Goal: Check status: Check status

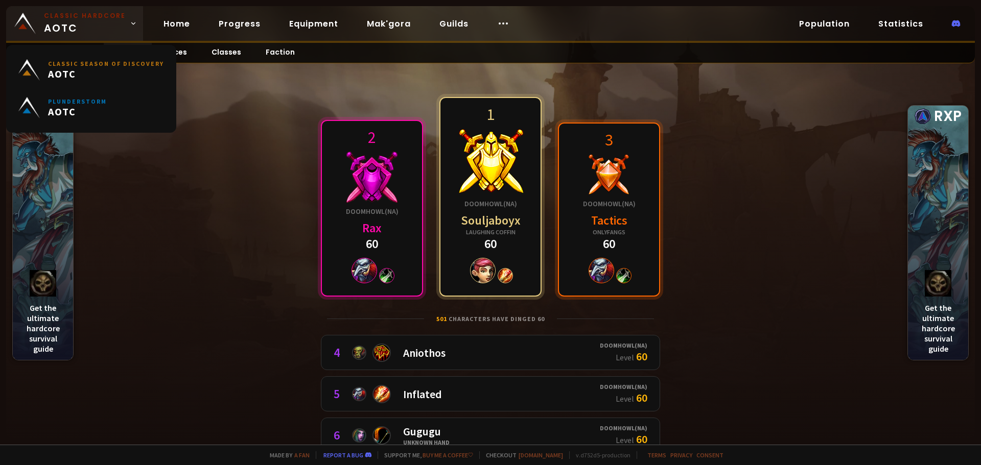
click at [77, 17] on small "Classic Hardcore" at bounding box center [85, 15] width 82 height 9
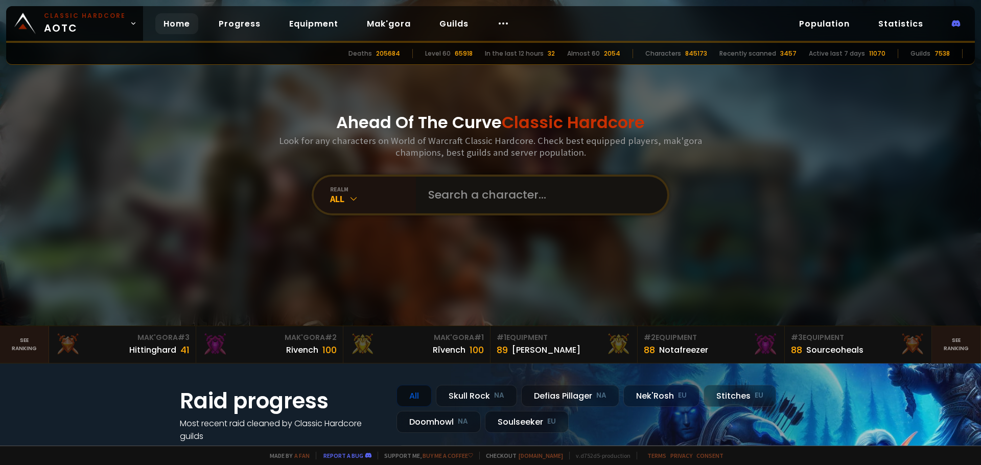
click at [491, 202] on input "text" at bounding box center [538, 195] width 233 height 37
type input "shadowmany"
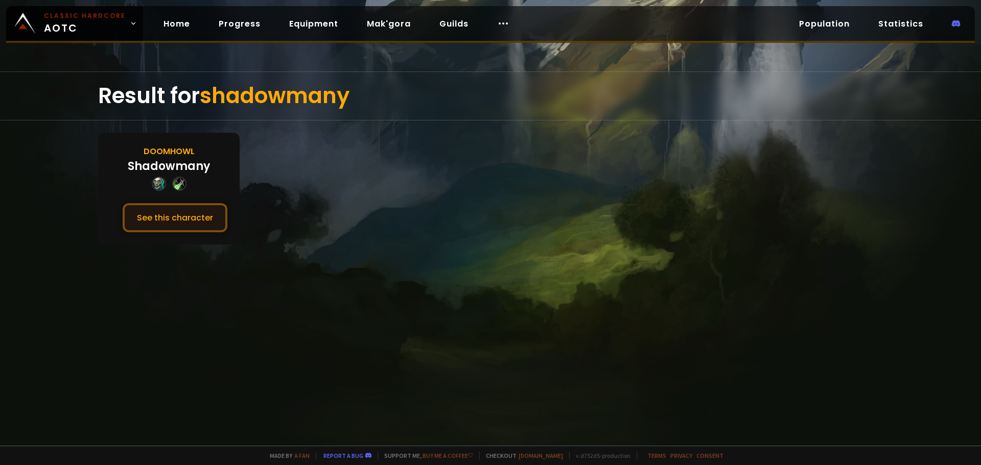
click at [161, 225] on button "See this character" at bounding box center [175, 217] width 105 height 29
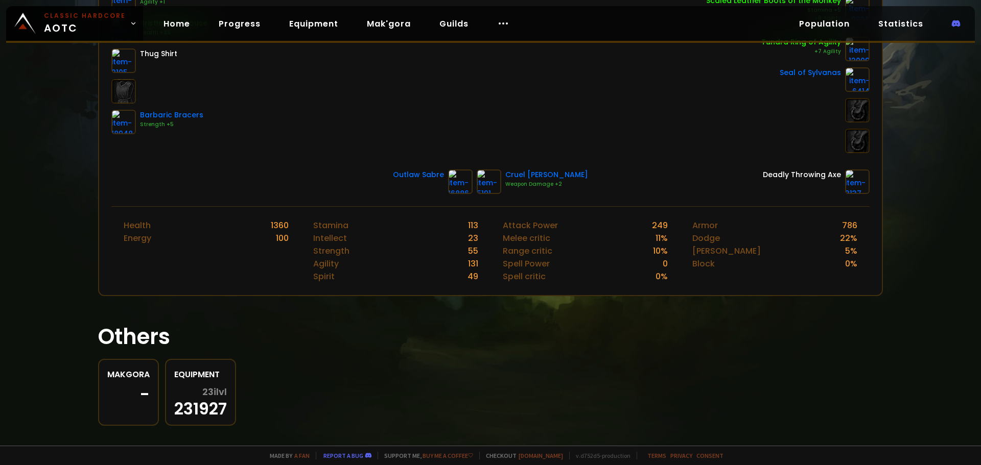
scroll to position [317, 0]
